Goal: Transaction & Acquisition: Purchase product/service

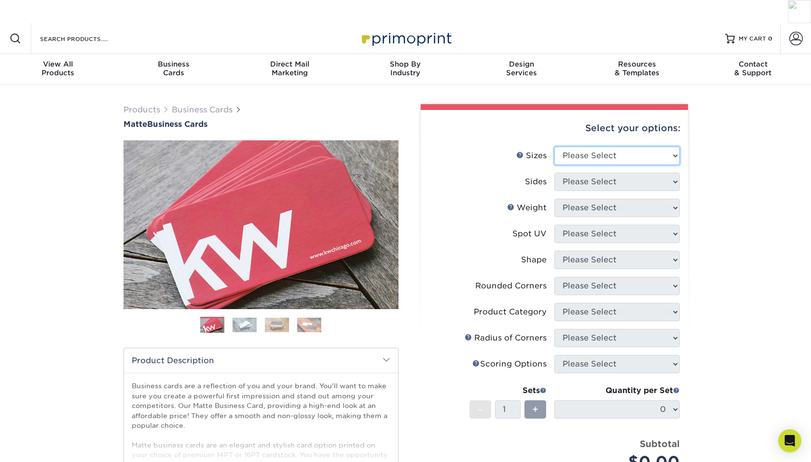
click at [620, 147] on select "Please Select 1.5" x 3.5" - Mini 1.75" x 3.5" - Mini 2" x 2" - Square 2" x 3" -…" at bounding box center [616, 156] width 125 height 18
select select "2.00x3.50"
click at [554, 147] on select "Please Select 1.5" x 3.5" - Mini 1.75" x 3.5" - Mini 2" x 2" - Square 2" x 3" -…" at bounding box center [616, 156] width 125 height 18
click at [596, 173] on select "Please Select Print Both Sides Print Front Only" at bounding box center [616, 182] width 125 height 18
select select "13abbda7-1d64-4f25-8bb2-c179b224825d"
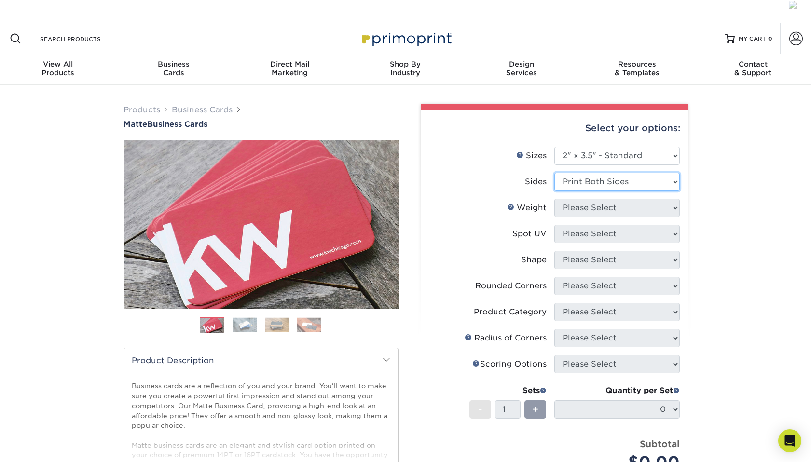
click at [554, 173] on select "Please Select Print Both Sides Print Front Only" at bounding box center [616, 182] width 125 height 18
click at [601, 199] on select "Please Select 16PT 14PT" at bounding box center [616, 208] width 125 height 18
click at [554, 199] on select "Please Select 16PT 14PT" at bounding box center [616, 208] width 125 height 18
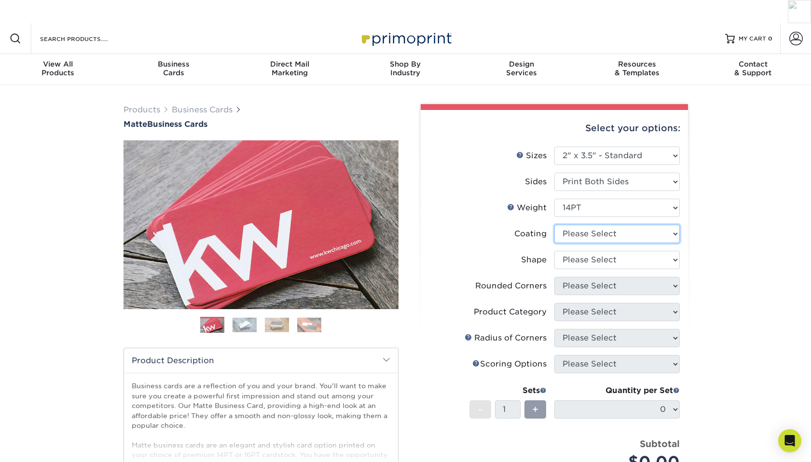
click at [595, 225] on select at bounding box center [616, 234] width 125 height 18
click at [652, 225] on select at bounding box center [616, 234] width 125 height 18
click at [629, 199] on select "Please Select 16PT 14PT" at bounding box center [616, 208] width 125 height 18
select select "16PT"
click at [554, 199] on select "Please Select 16PT 14PT" at bounding box center [616, 208] width 125 height 18
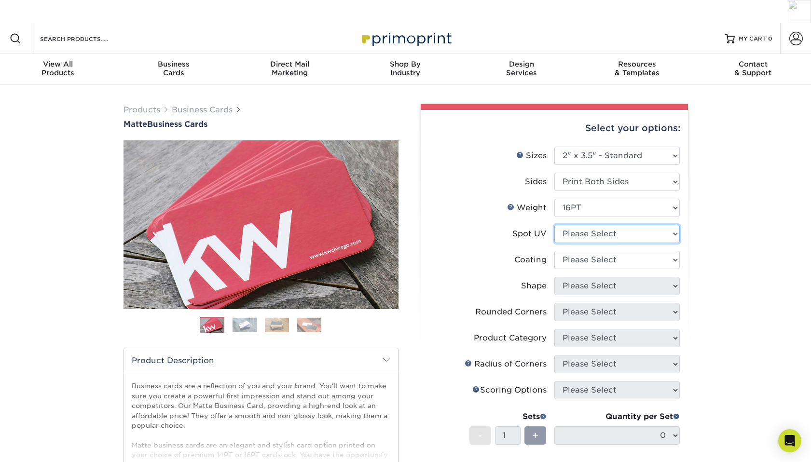
click at [609, 225] on select "Please Select No Spot UV Front and Back (Both Sides) Front Only Back Only" at bounding box center [616, 234] width 125 height 18
select select "0"
click at [554, 225] on select "Please Select No Spot UV Front and Back (Both Sides) Front Only Back Only" at bounding box center [616, 234] width 125 height 18
click at [609, 251] on select at bounding box center [616, 260] width 125 height 18
select select "121bb7b5-3b4d-429f-bd8d-bbf80e953313"
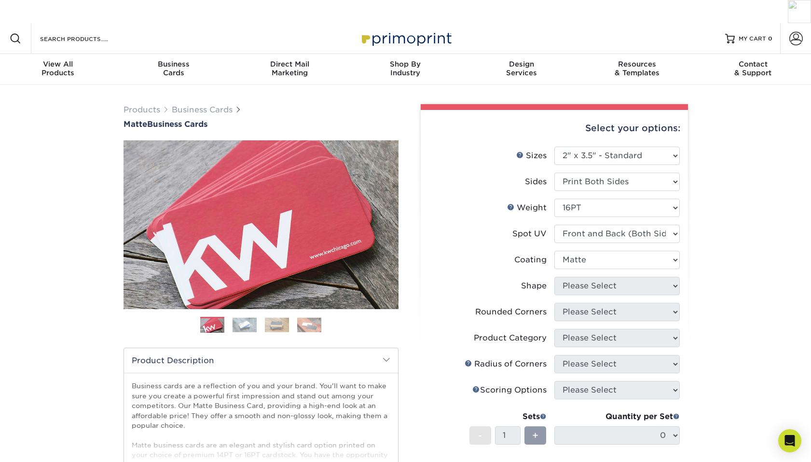
click at [554, 251] on select at bounding box center [616, 260] width 125 height 18
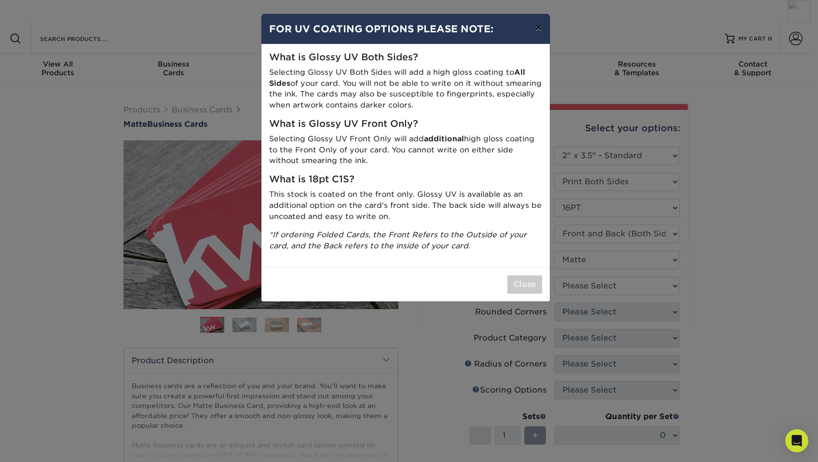
click at [535, 34] on button "×" at bounding box center [538, 27] width 22 height 27
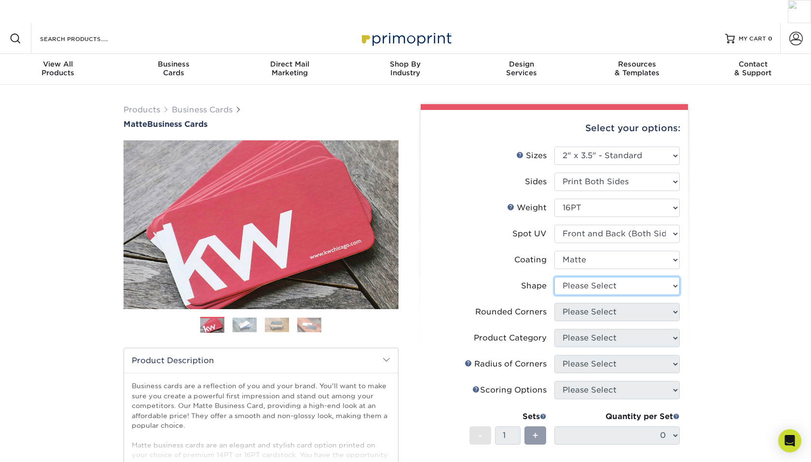
click at [643, 277] on select "Please Select Standard" at bounding box center [616, 286] width 125 height 18
select select "standard"
click at [554, 277] on select "Please Select Standard" at bounding box center [616, 286] width 125 height 18
click at [618, 303] on select "Please Select Yes - Round 2 Corners Yes - Round 4 Corners No" at bounding box center [616, 312] width 125 height 18
select select "0"
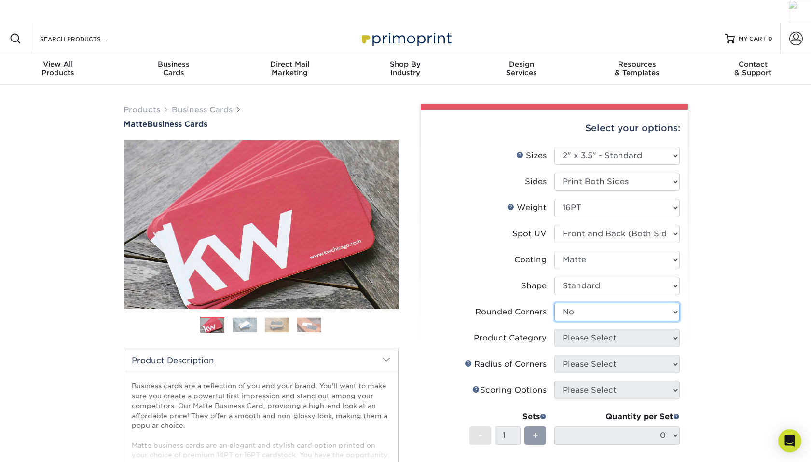
click at [554, 303] on select "Please Select Yes - Round 2 Corners Yes - Round 4 Corners No" at bounding box center [616, 312] width 125 height 18
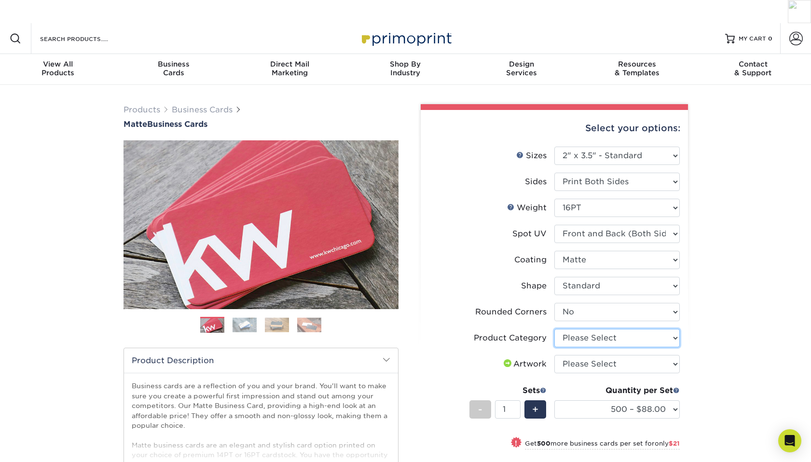
click at [586, 329] on select "Please Select Business Cards" at bounding box center [616, 338] width 125 height 18
select select "3b5148f1-0588-4f88-a218-97bcfdce65c1"
click at [554, 329] on select "Please Select Business Cards" at bounding box center [616, 338] width 125 height 18
click at [583, 355] on select "Please Select I will upload files I need a design - $100" at bounding box center [616, 364] width 125 height 18
select select "upload"
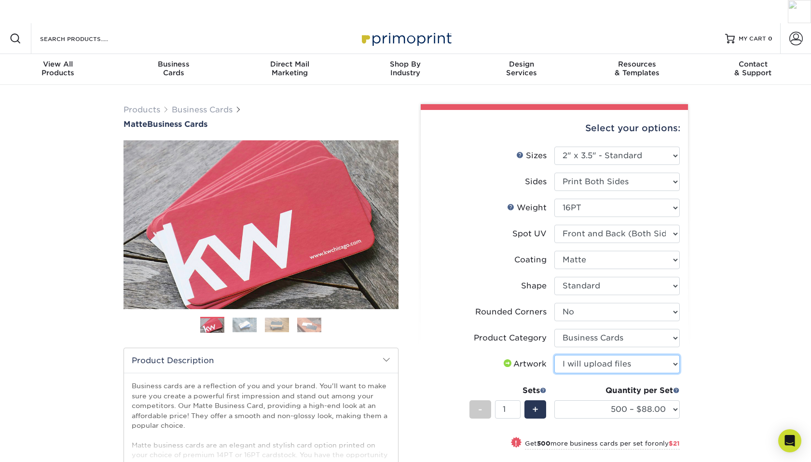
click at [554, 355] on select "Please Select I will upload files I need a design - $100" at bounding box center [616, 364] width 125 height 18
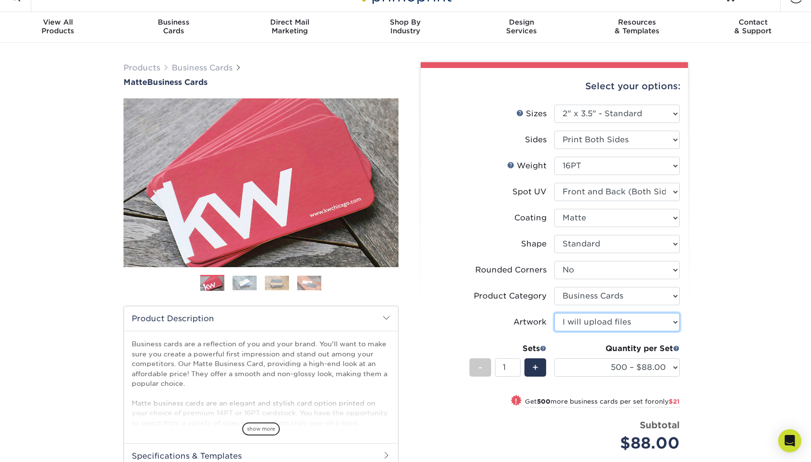
scroll to position [43, 0]
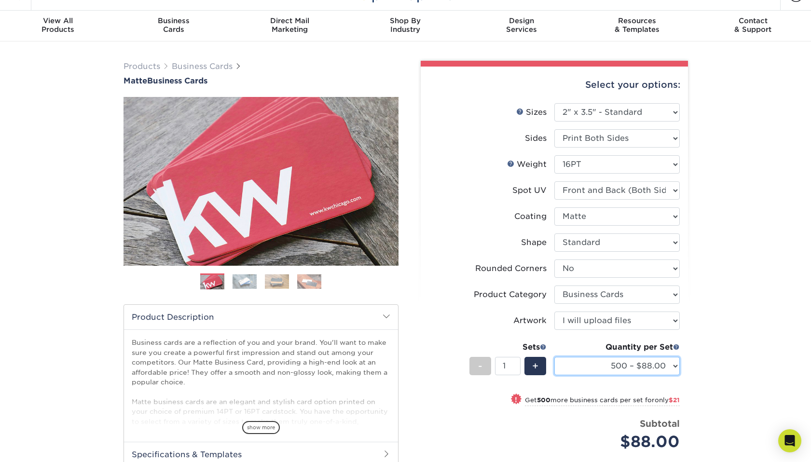
click at [581, 357] on select "500 – $88.00 1000 – $109.00 2500 – $205.00 5000 – $279.00 10000 – $612.00 15000…" at bounding box center [616, 366] width 125 height 18
select select "1000 – $109.00"
click at [554, 357] on select "500 – $88.00 1000 – $109.00 2500 – $205.00 5000 – $279.00 10000 – $612.00 15000…" at bounding box center [616, 366] width 125 height 18
